Goal: Information Seeking & Learning: Learn about a topic

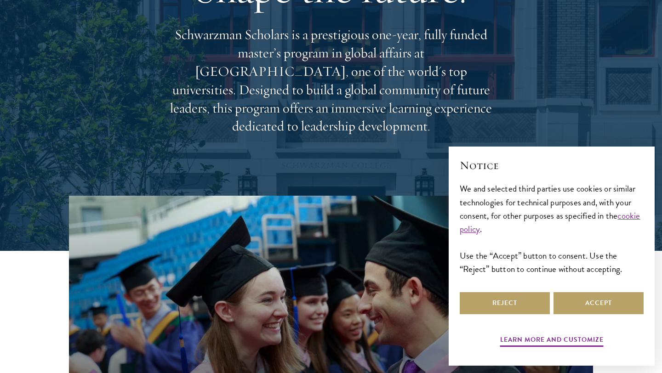
scroll to position [201, 0]
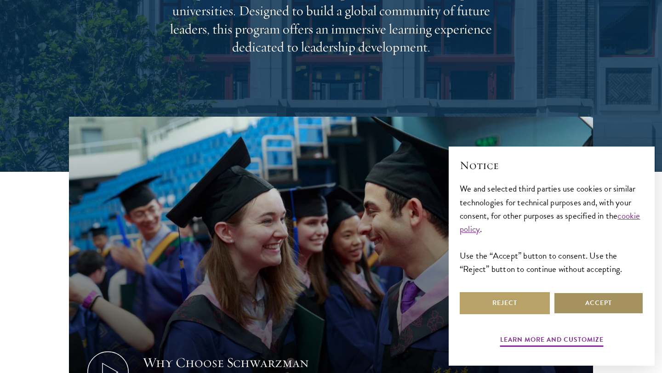
click at [582, 304] on button "Accept" at bounding box center [599, 303] width 90 height 22
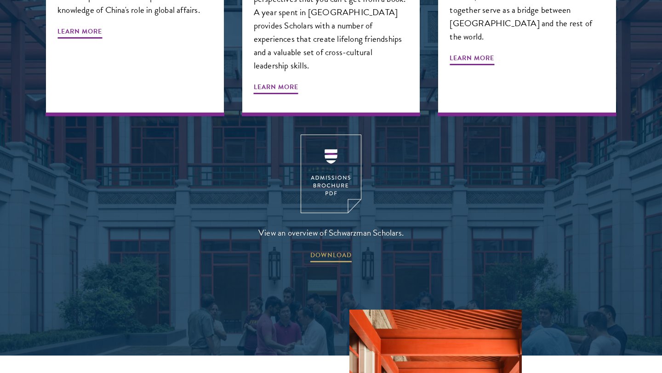
scroll to position [1479, 0]
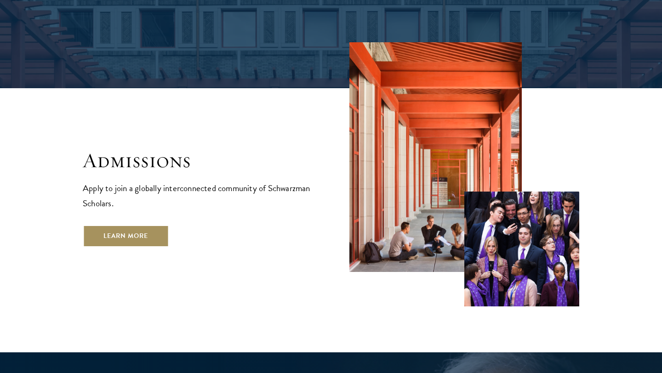
click at [156, 225] on link "Learn More" at bounding box center [126, 236] width 86 height 22
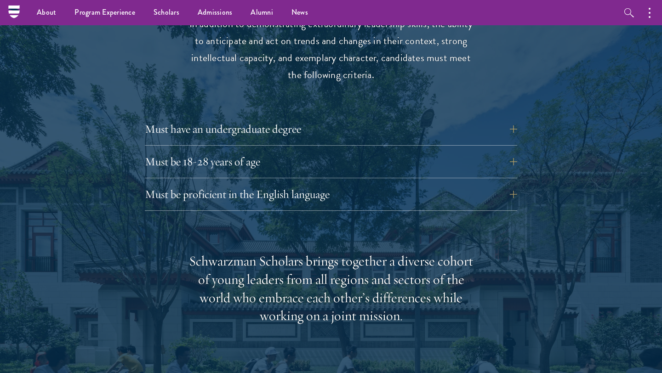
scroll to position [1165, 0]
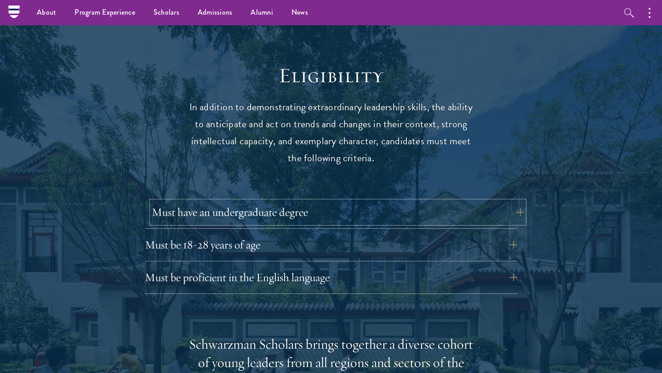
click at [259, 201] on button "Must have an undergraduate degree" at bounding box center [338, 212] width 373 height 22
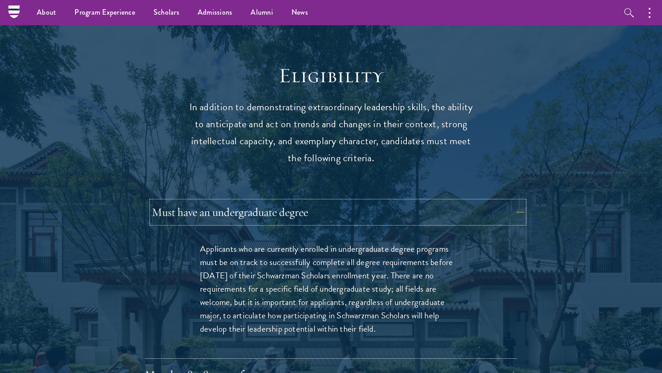
click at [291, 201] on button "Must have an undergraduate degree" at bounding box center [338, 212] width 373 height 22
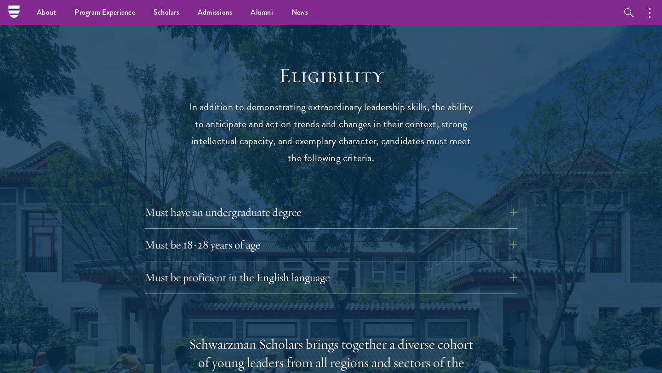
click at [263, 242] on div "Must be 18-28 years of age Candidates must be at least 18 but not yet 29 years …" at bounding box center [331, 248] width 373 height 28
click at [263, 234] on button "Must be 18-28 years of age" at bounding box center [338, 245] width 373 height 22
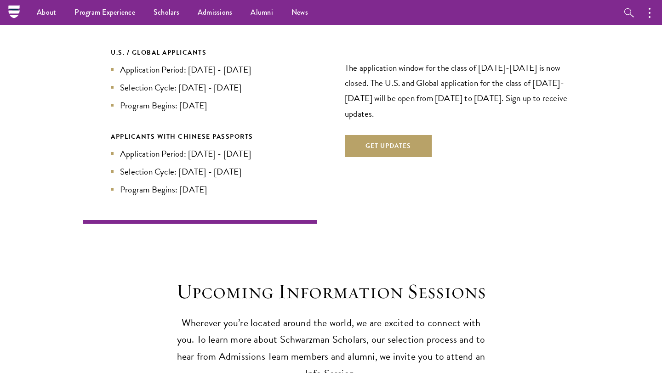
scroll to position [2088, 0]
